Goal: Information Seeking & Learning: Learn about a topic

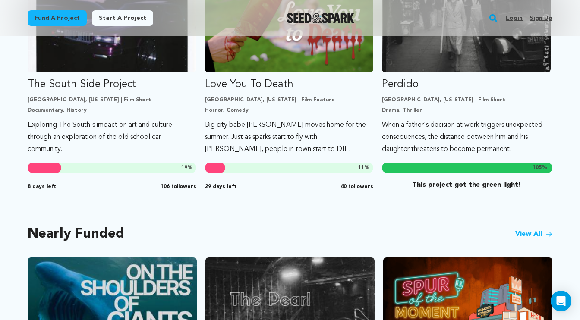
scroll to position [553, 0]
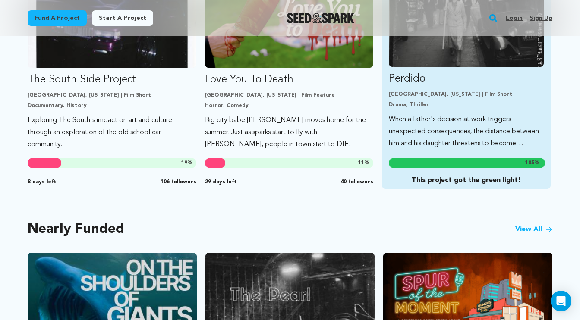
click at [492, 150] on link "Perdido Los Angeles, California | Film Short Drama, Thriller When a father's de…" at bounding box center [466, 65] width 155 height 170
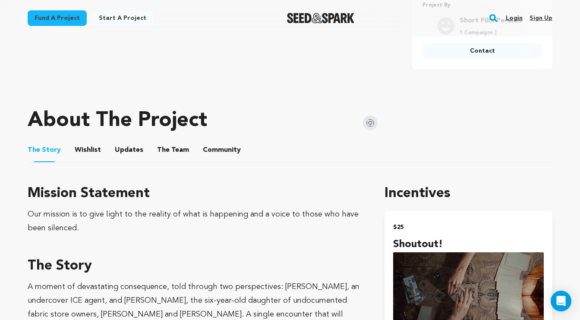
scroll to position [326, 0]
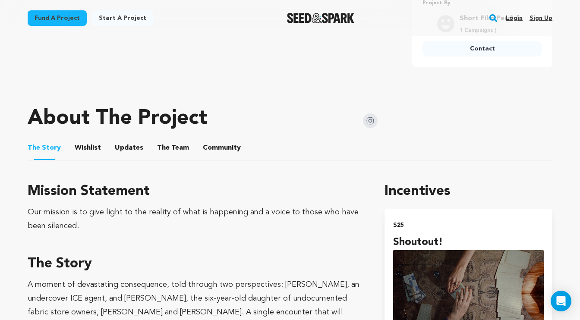
click at [90, 160] on button "Wishlist" at bounding box center [88, 149] width 21 height 21
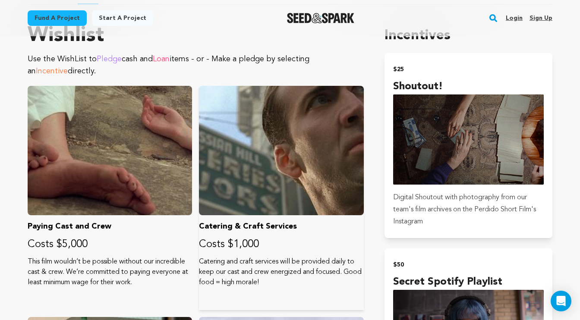
scroll to position [467, 0]
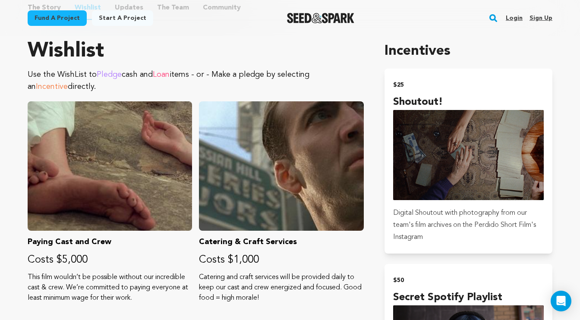
click at [139, 20] on button "Updates" at bounding box center [129, 9] width 21 height 21
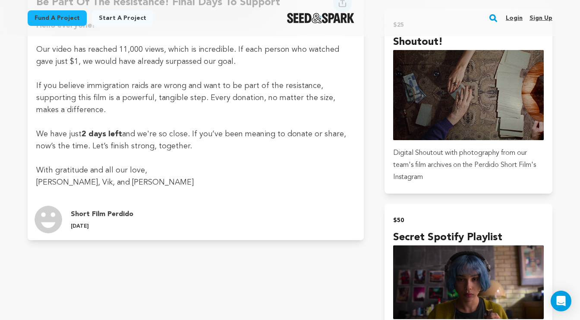
scroll to position [519, 0]
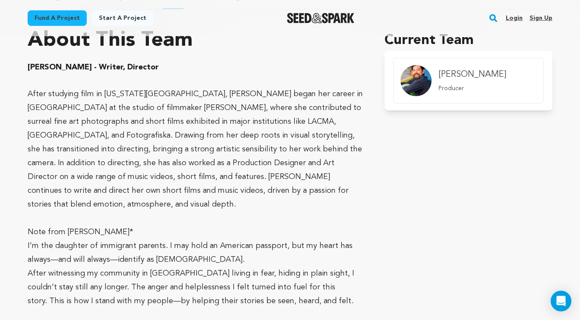
scroll to position [453, 0]
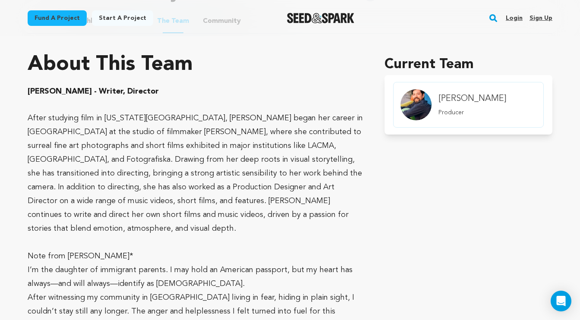
click at [232, 33] on button "Community" at bounding box center [222, 23] width 21 height 21
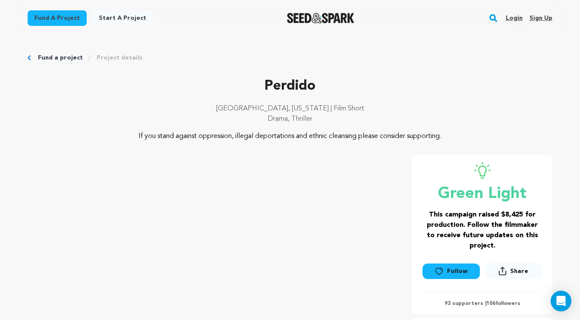
click at [45, 62] on link "Fund a project" at bounding box center [60, 58] width 45 height 9
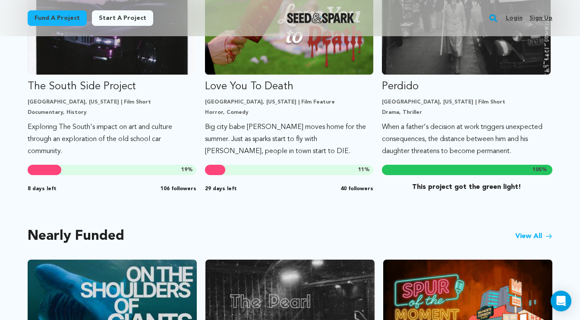
scroll to position [557, 0]
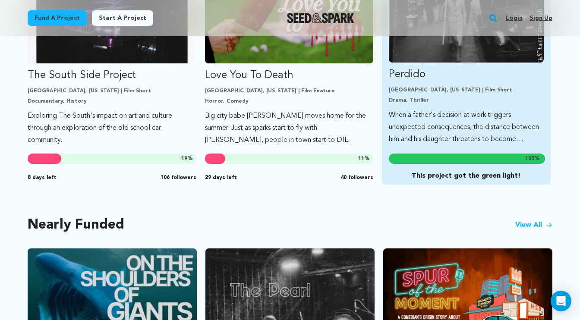
click at [423, 82] on p "Perdido" at bounding box center [466, 75] width 155 height 14
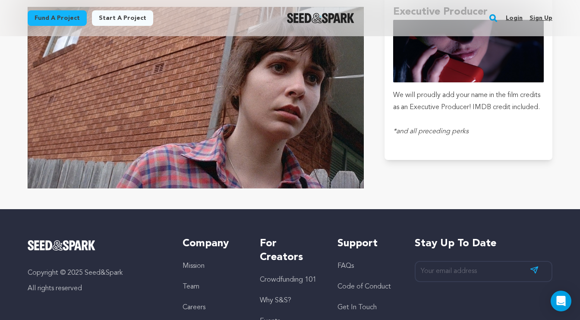
scroll to position [1893, 0]
